Goal: Task Accomplishment & Management: Manage account settings

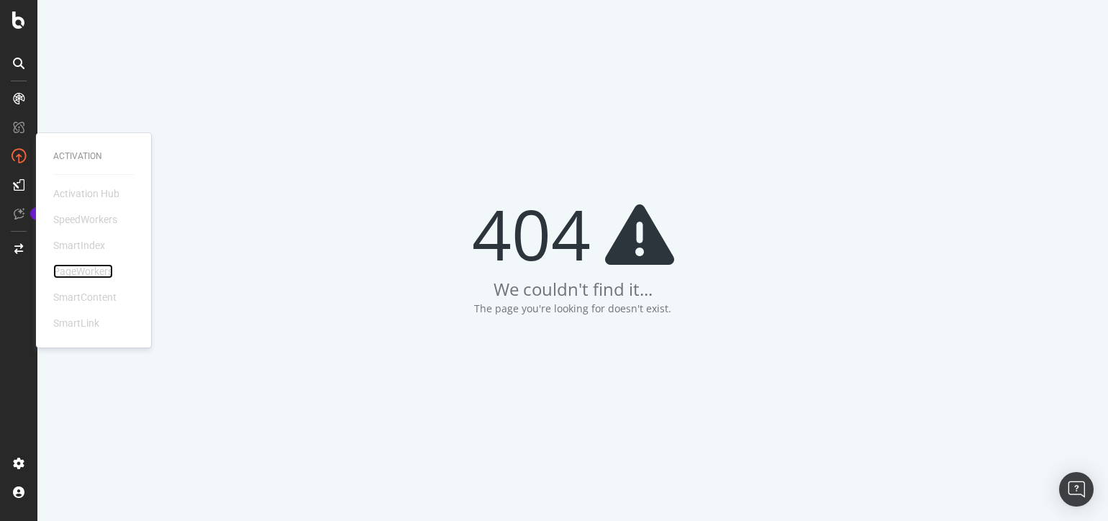
click at [94, 273] on div "PageWorkers" at bounding box center [83, 271] width 60 height 14
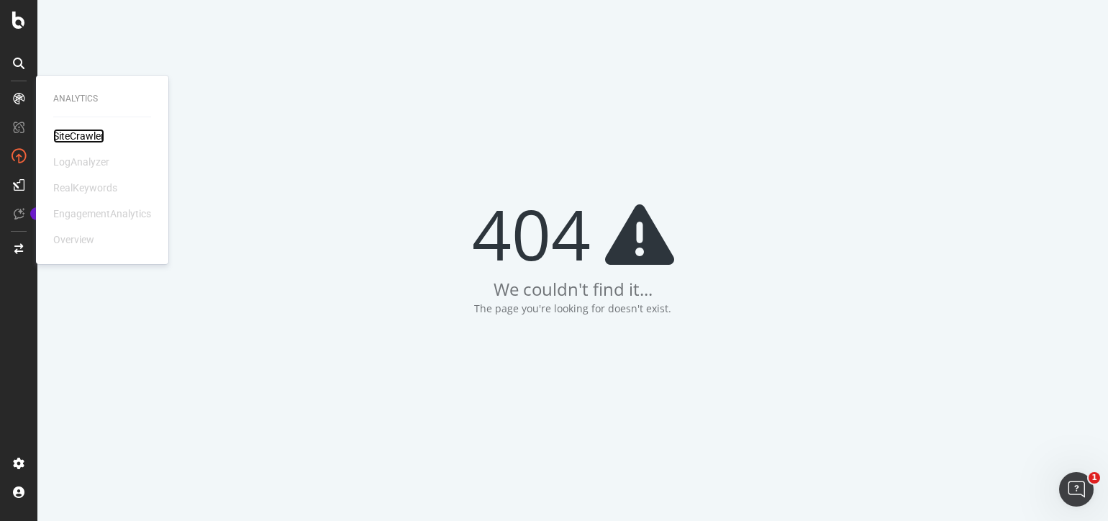
drag, startPoint x: 89, startPoint y: 137, endPoint x: 81, endPoint y: 123, distance: 16.4
click at [89, 137] on div "SiteCrawler" at bounding box center [78, 136] width 51 height 14
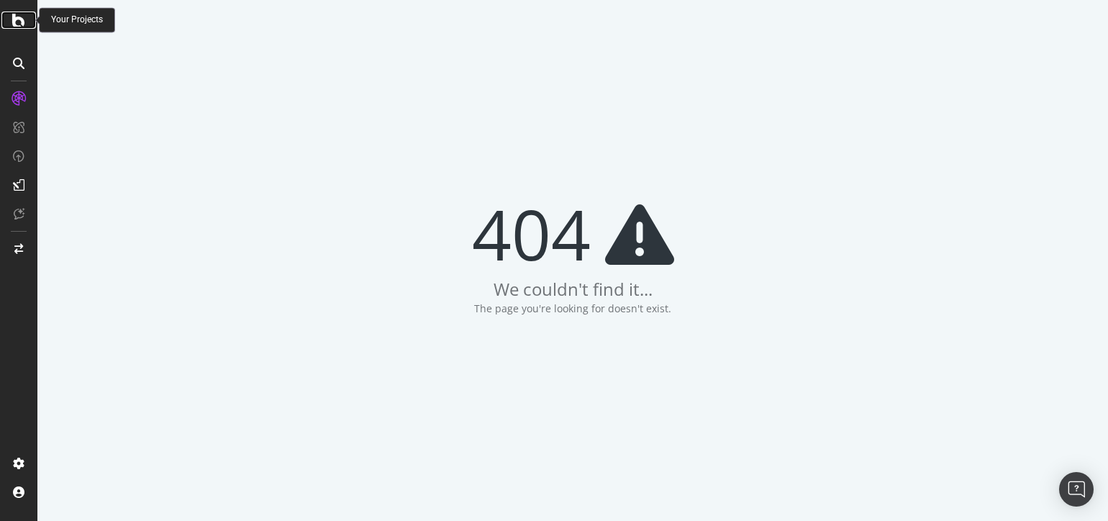
click at [18, 27] on icon at bounding box center [18, 20] width 13 height 17
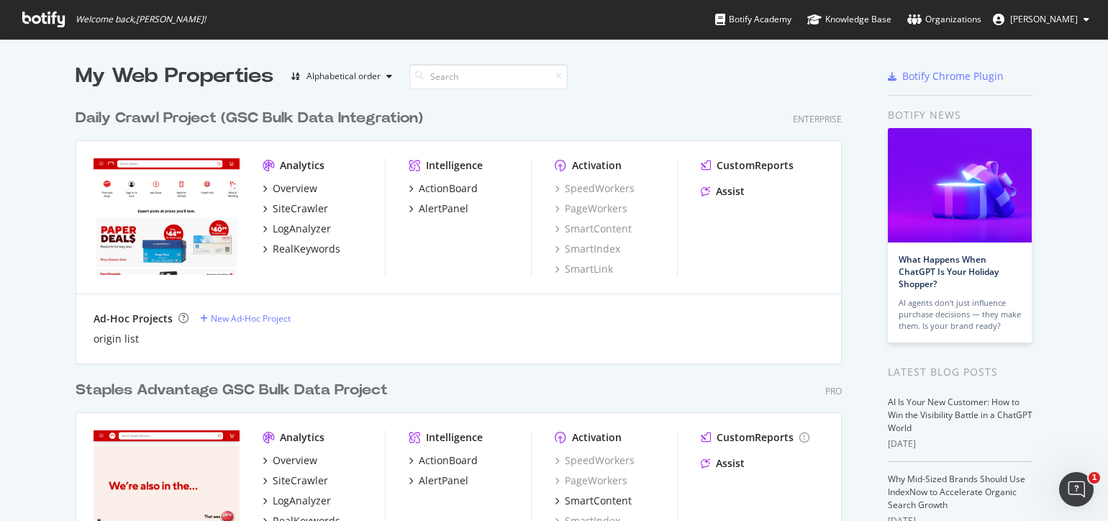
scroll to position [1133, 777]
click at [1043, 19] on span "Albin Anthony" at bounding box center [1044, 19] width 68 height 12
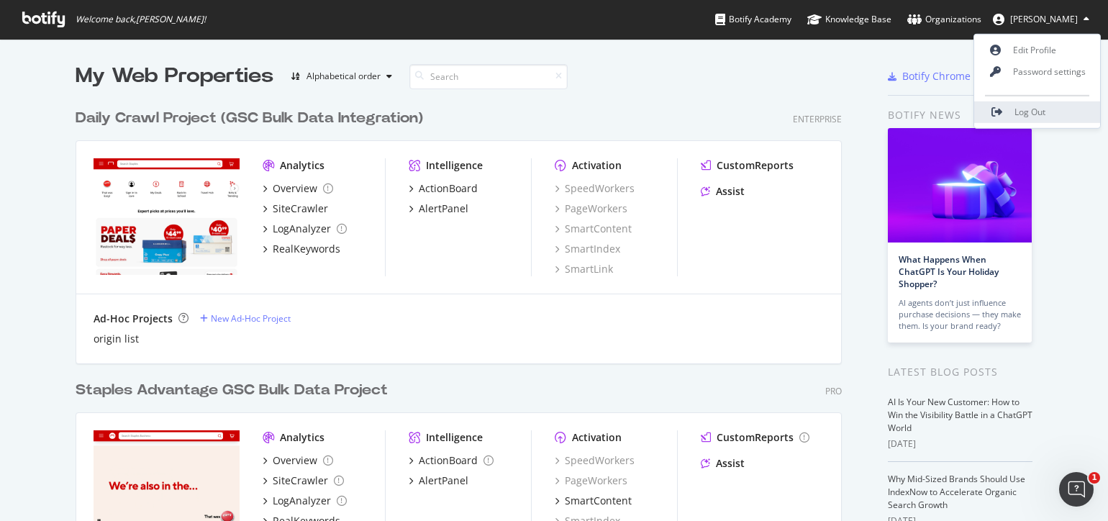
click at [1033, 113] on span "Log Out" at bounding box center [1029, 112] width 31 height 12
